Goal: Book appointment/travel/reservation

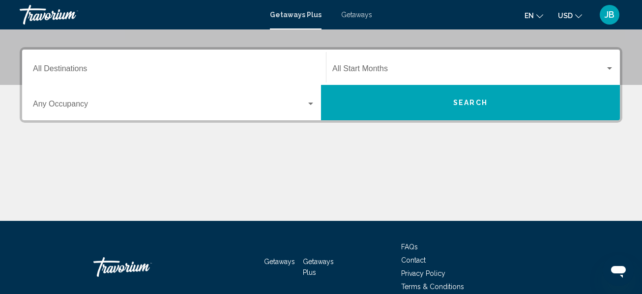
scroll to position [216, 0]
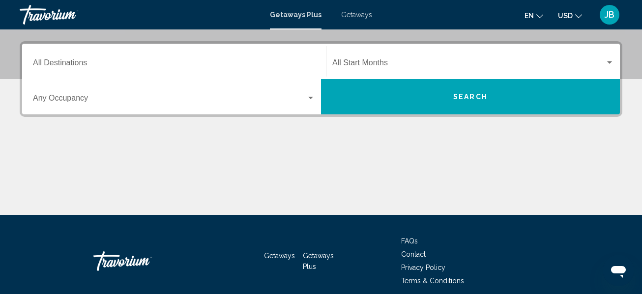
click at [78, 60] on input "Destination All Destinations" at bounding box center [174, 64] width 282 height 9
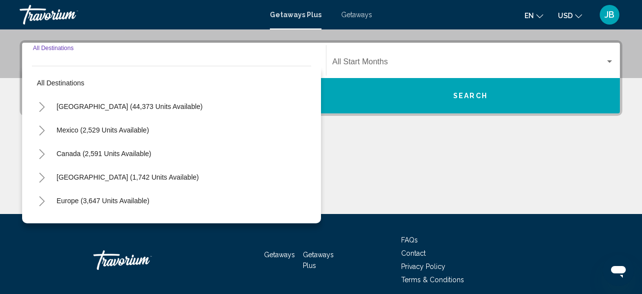
scroll to position [225, 0]
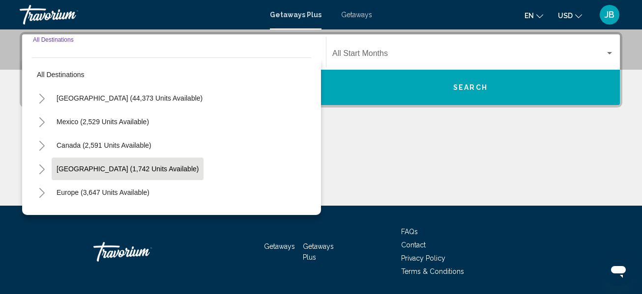
click at [139, 169] on span "[GEOGRAPHIC_DATA] (1,742 units available)" at bounding box center [128, 169] width 142 height 8
type input "**********"
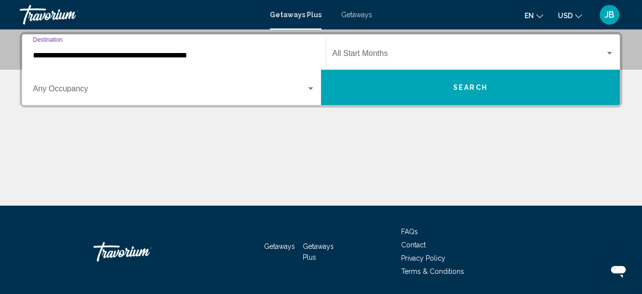
click at [520, 92] on button "Search" at bounding box center [470, 87] width 299 height 35
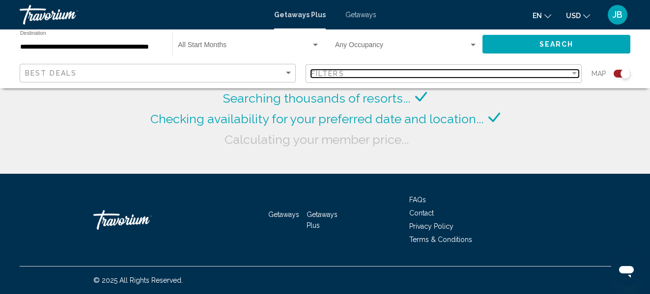
click at [538, 70] on div "Filters" at bounding box center [440, 74] width 259 height 8
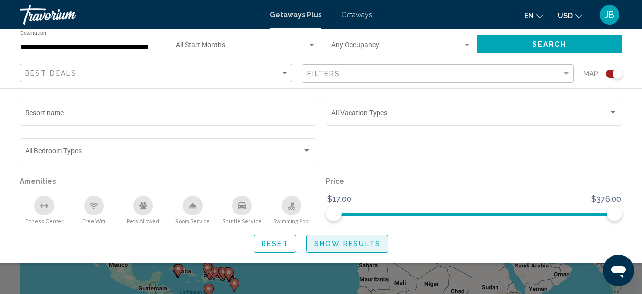
click at [365, 245] on span "Show Results" at bounding box center [347, 244] width 66 height 8
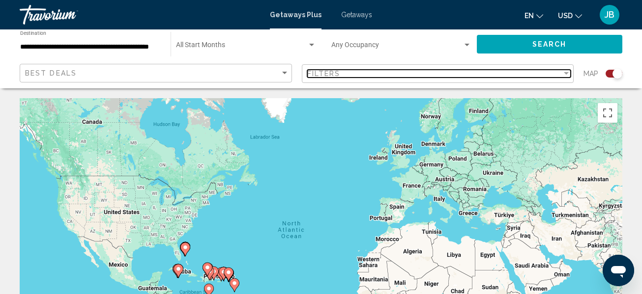
click at [552, 72] on div "Filters" at bounding box center [434, 74] width 255 height 8
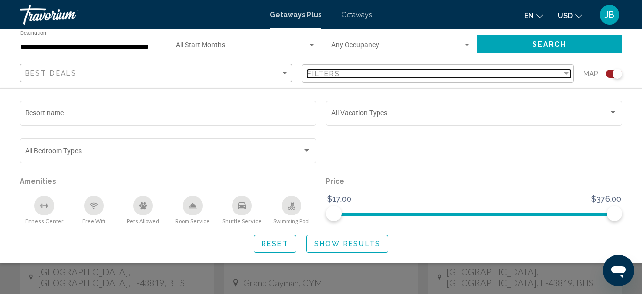
scroll to position [423, 0]
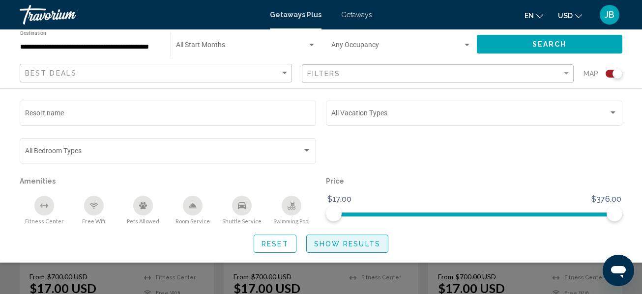
click at [368, 241] on span "Show Results" at bounding box center [347, 244] width 66 height 8
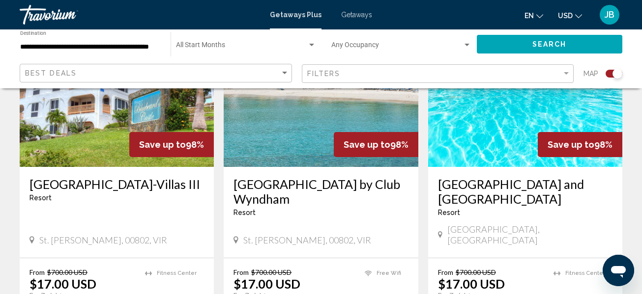
scroll to position [1182, 0]
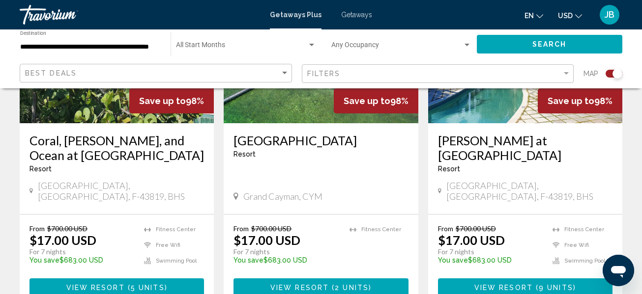
scroll to position [433, 0]
